Goal: Complete application form: Complete application form

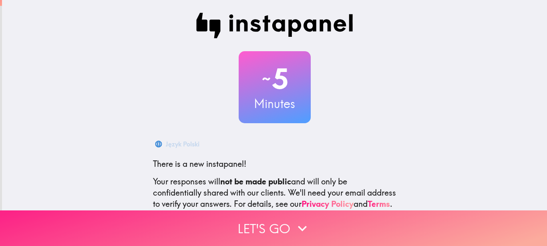
click at [289, 231] on button "Let's go" at bounding box center [273, 229] width 547 height 36
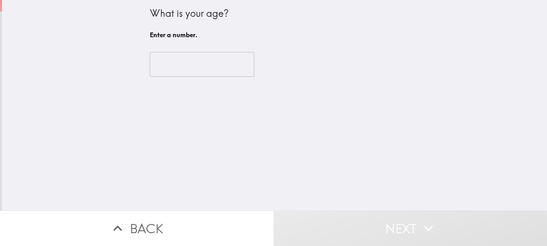
click at [202, 64] on input "number" at bounding box center [202, 64] width 105 height 25
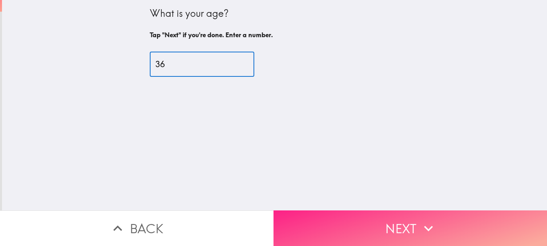
type input "36"
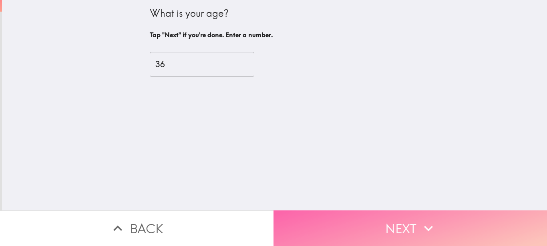
click at [393, 218] on button "Next" at bounding box center [411, 229] width 274 height 36
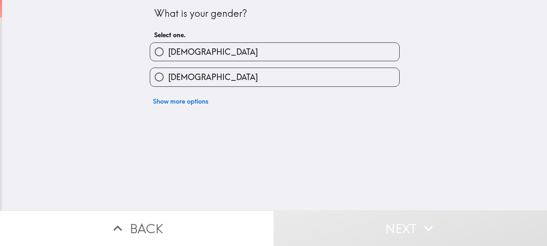
click at [196, 51] on label "[DEMOGRAPHIC_DATA]" at bounding box center [274, 52] width 249 height 18
click at [168, 51] on input "[DEMOGRAPHIC_DATA]" at bounding box center [159, 52] width 18 height 18
radio input "true"
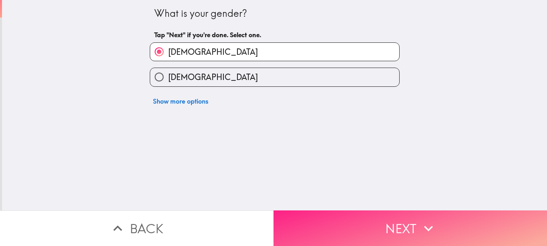
click at [393, 214] on button "Next" at bounding box center [411, 229] width 274 height 36
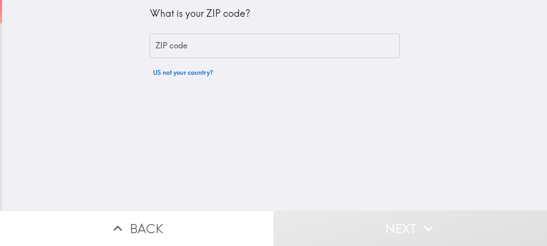
click at [193, 47] on input "ZIP code" at bounding box center [275, 46] width 250 height 25
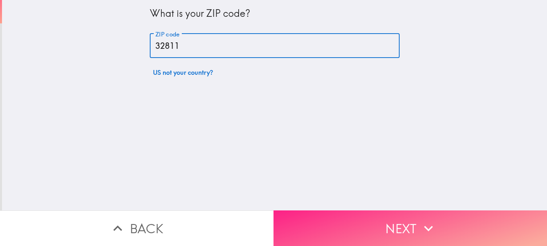
type input "32811"
click at [429, 220] on icon "button" at bounding box center [429, 229] width 18 height 18
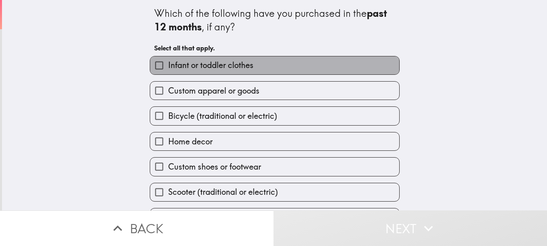
click at [210, 67] on span "Infant or toddler clothes" at bounding box center [210, 65] width 85 height 11
click at [168, 67] on input "Infant or toddler clothes" at bounding box center [159, 65] width 18 height 18
checkbox input "true"
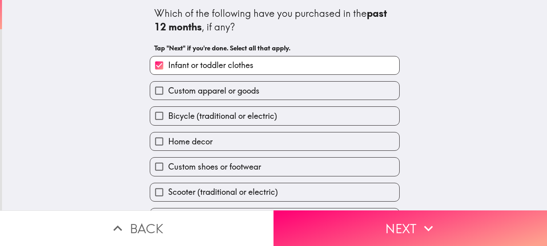
click at [208, 89] on span "Custom apparel or goods" at bounding box center [213, 90] width 91 height 11
click at [168, 89] on input "Custom apparel or goods" at bounding box center [159, 91] width 18 height 18
checkbox input "true"
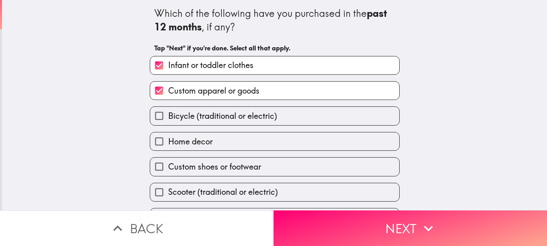
click at [200, 123] on label "Bicycle (traditional or electric)" at bounding box center [274, 116] width 249 height 18
click at [168, 123] on input "Bicycle (traditional or electric)" at bounding box center [159, 116] width 18 height 18
checkbox input "true"
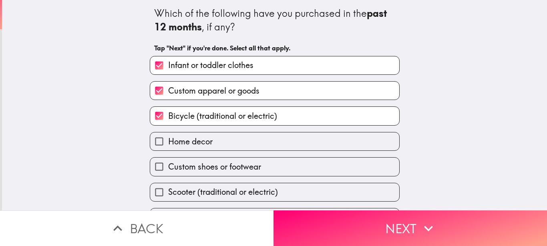
click at [202, 144] on span "Home decor" at bounding box center [190, 141] width 44 height 11
click at [168, 144] on input "Home decor" at bounding box center [159, 142] width 18 height 18
checkbox input "true"
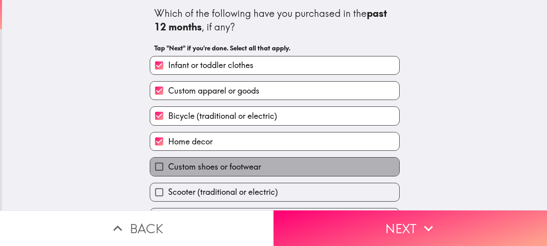
click at [204, 165] on span "Custom shoes or footwear" at bounding box center [214, 166] width 93 height 11
click at [168, 165] on input "Custom shoes or footwear" at bounding box center [159, 167] width 18 height 18
checkbox input "true"
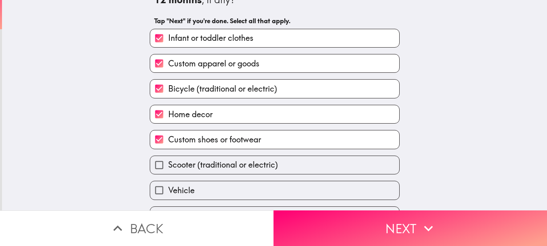
scroll to position [49, 0]
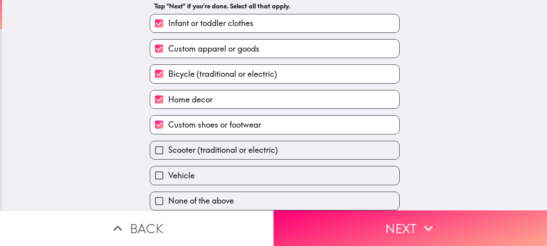
click at [212, 147] on span "Scooter (traditional or electric)" at bounding box center [223, 150] width 110 height 11
click at [168, 147] on input "Scooter (traditional or electric)" at bounding box center [159, 150] width 18 height 18
checkbox input "true"
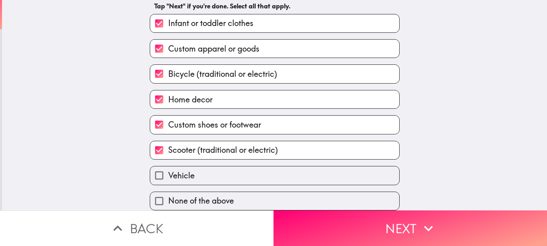
click at [208, 167] on label "Vehicle" at bounding box center [274, 176] width 249 height 18
click at [168, 167] on input "Vehicle" at bounding box center [159, 176] width 18 height 18
checkbox input "true"
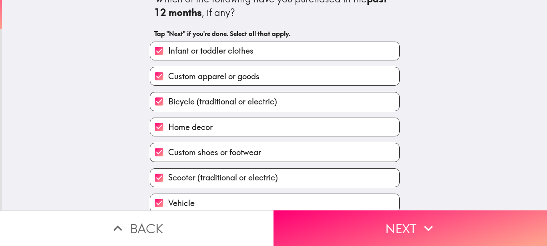
scroll to position [0, 0]
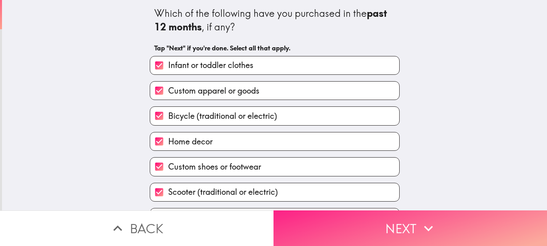
click at [394, 218] on button "Next" at bounding box center [411, 229] width 274 height 36
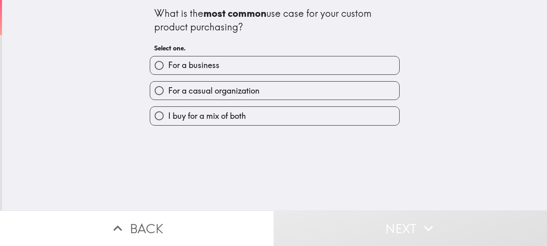
click at [194, 122] on span "I buy for a mix of both" at bounding box center [207, 116] width 78 height 11
click at [168, 122] on input "I buy for a mix of both" at bounding box center [159, 116] width 18 height 18
radio input "true"
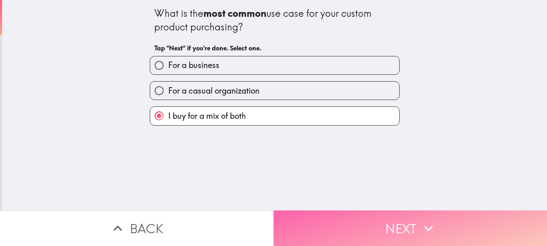
click at [381, 219] on button "Next" at bounding box center [411, 229] width 274 height 36
